Goal: Task Accomplishment & Management: Use online tool/utility

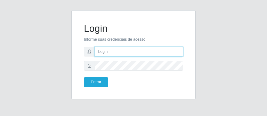
click at [118, 53] on input "text" at bounding box center [139, 52] width 89 height 10
type input "[PERSON_NAME]"
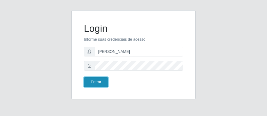
click at [91, 84] on button "Entrar" at bounding box center [96, 82] width 24 height 10
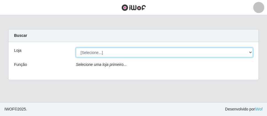
click at [249, 57] on select "[Selecione...] Divino Fogão - [GEOGRAPHIC_DATA]" at bounding box center [164, 52] width 177 height 10
select select "499"
click at [76, 47] on select "[Selecione...] Divino Fogão - [GEOGRAPHIC_DATA]" at bounding box center [164, 52] width 177 height 10
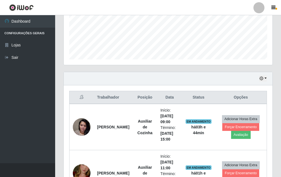
scroll to position [221, 0]
